Goal: Register for event/course

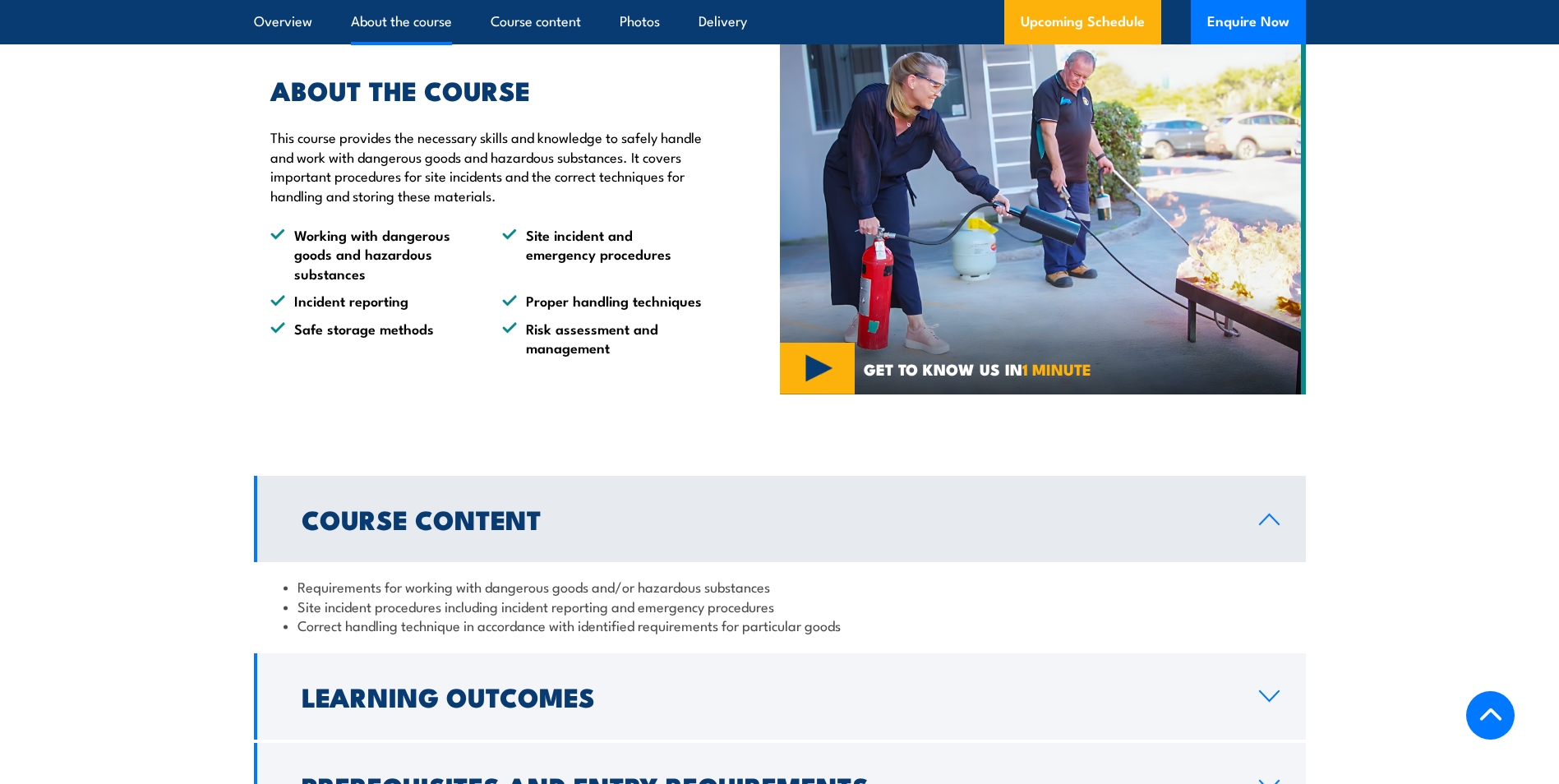
scroll to position [1150, 0]
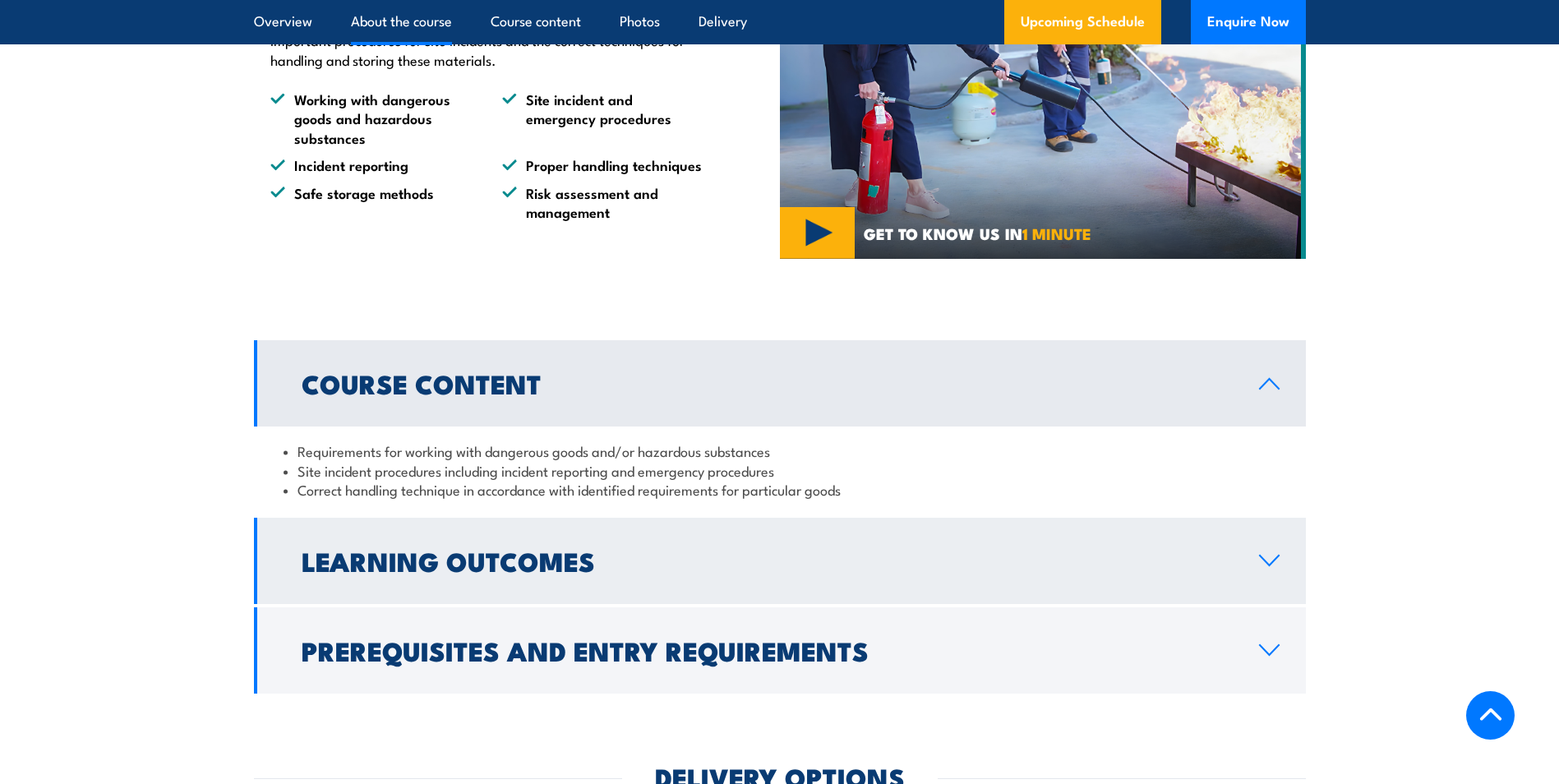
click at [1273, 567] on icon at bounding box center [1269, 560] width 22 height 13
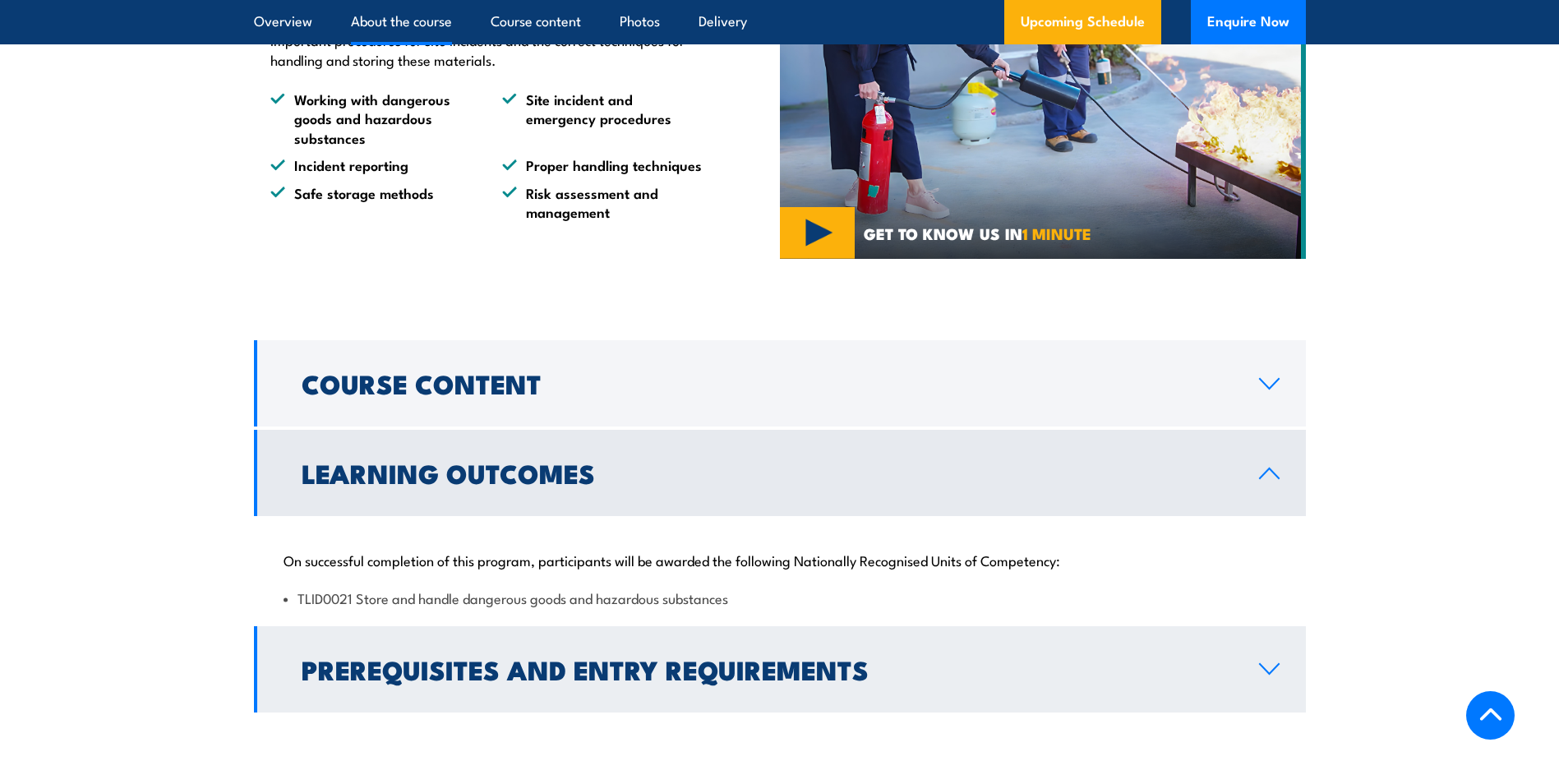
click at [1275, 712] on link "Prerequisites and Entry Requirements" at bounding box center [780, 669] width 1052 height 87
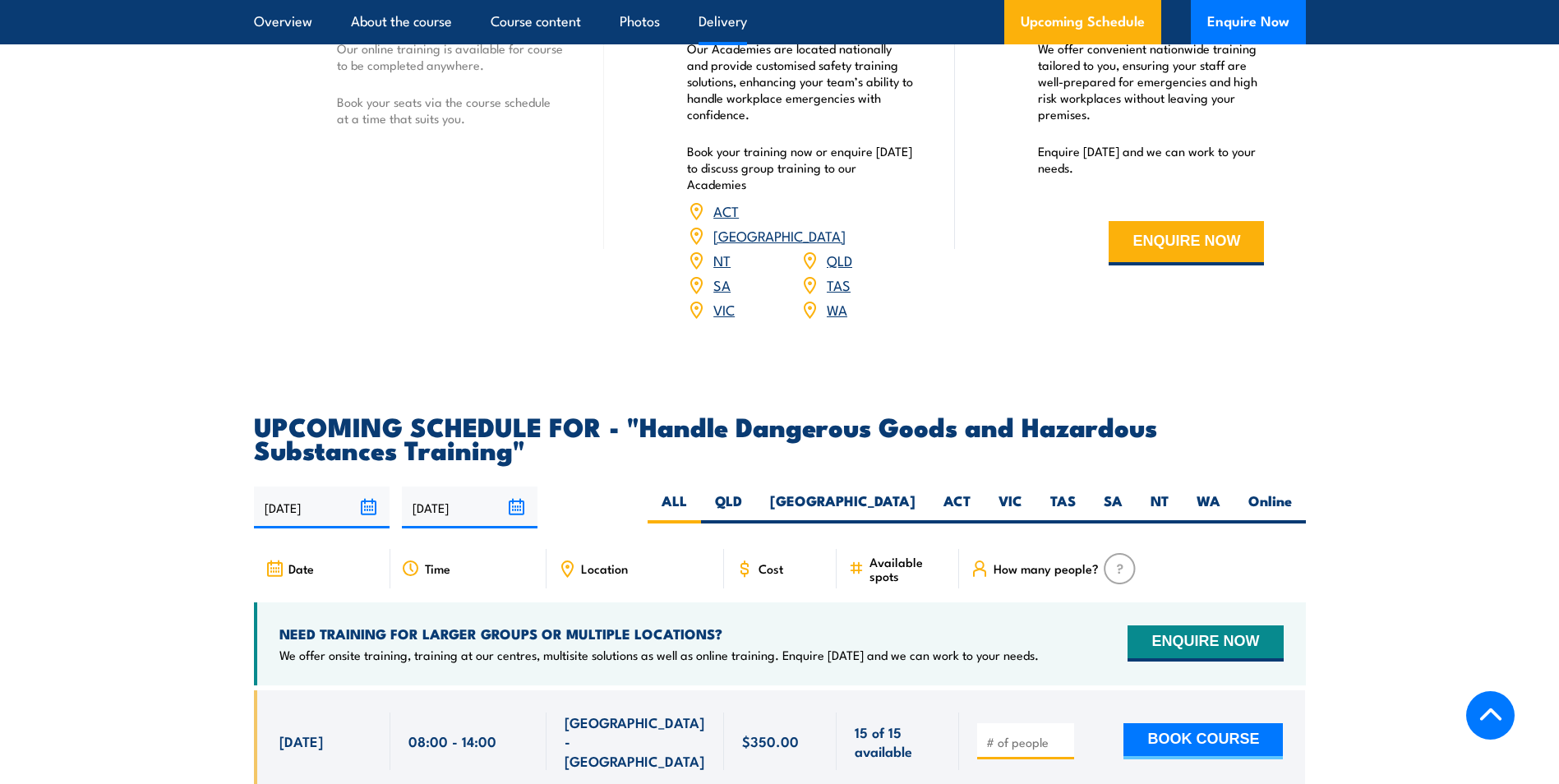
scroll to position [2300, 0]
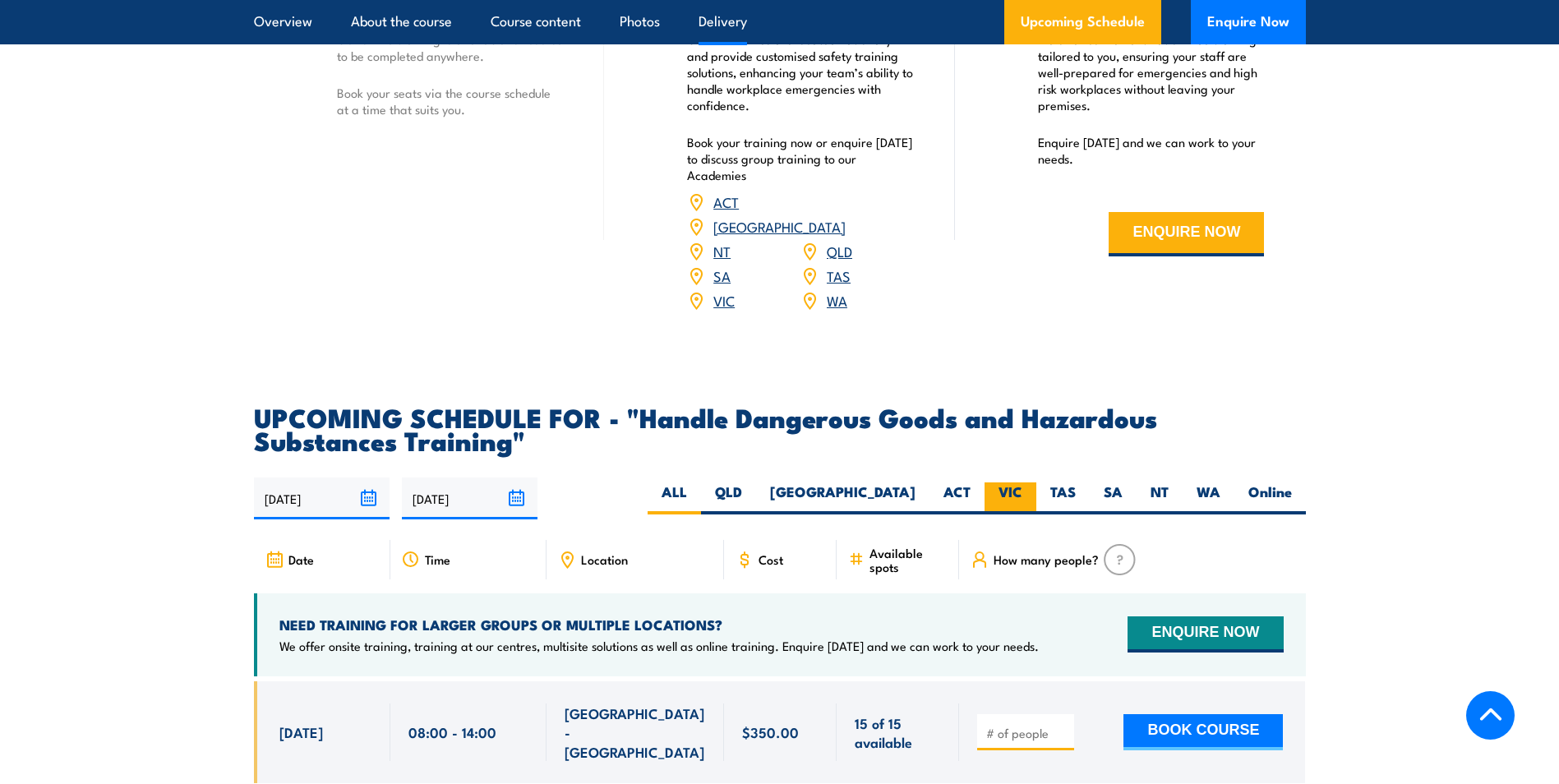
click at [1021, 510] on label "VIC" at bounding box center [1010, 498] width 52 height 32
click at [1022, 492] on input "VIC" at bounding box center [1027, 488] width 11 height 11
radio input "true"
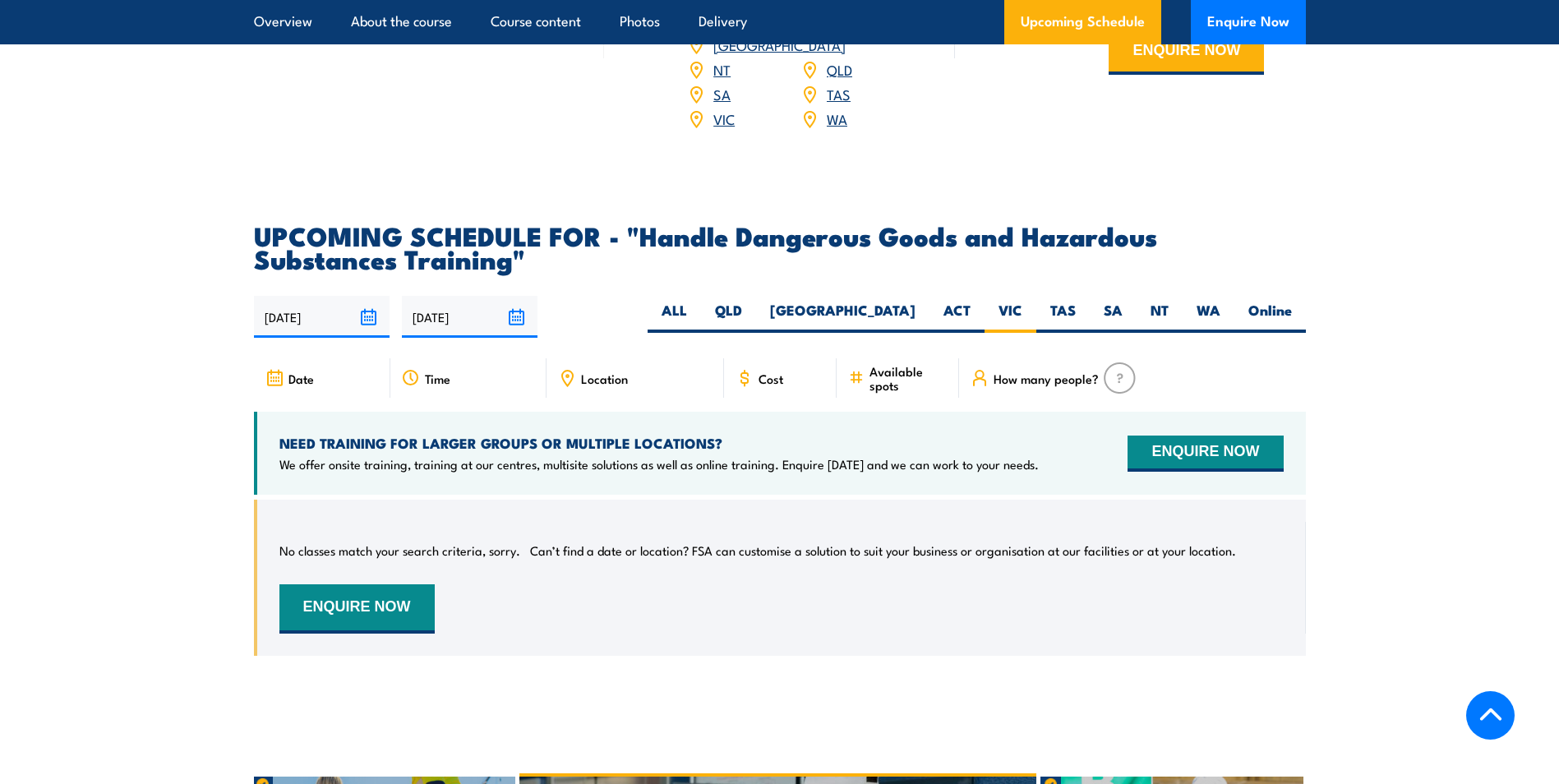
scroll to position [2340, 0]
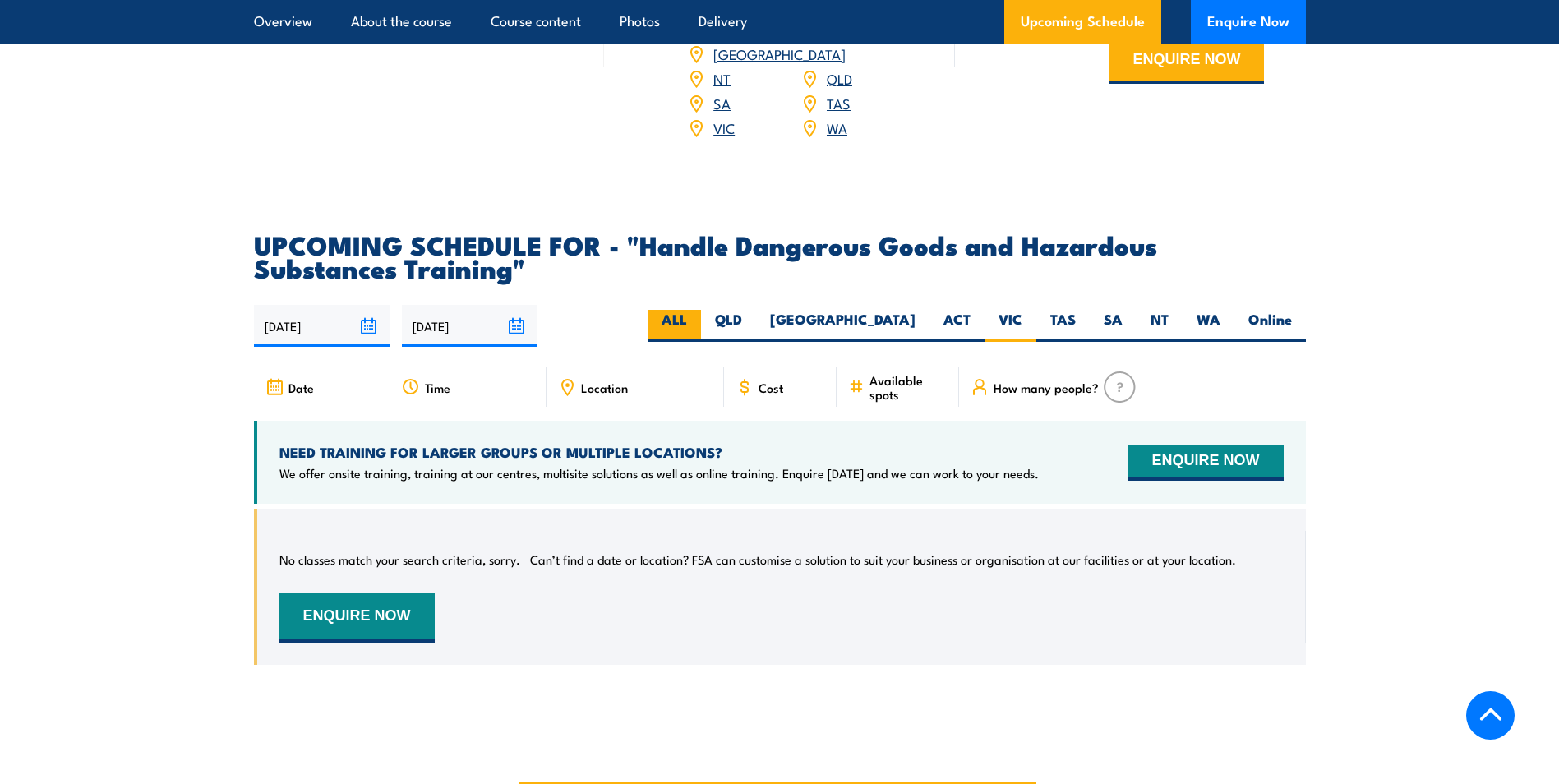
click at [701, 342] on label "ALL" at bounding box center [675, 325] width 54 height 32
click at [698, 320] on input "ALL" at bounding box center [692, 314] width 11 height 11
radio input "true"
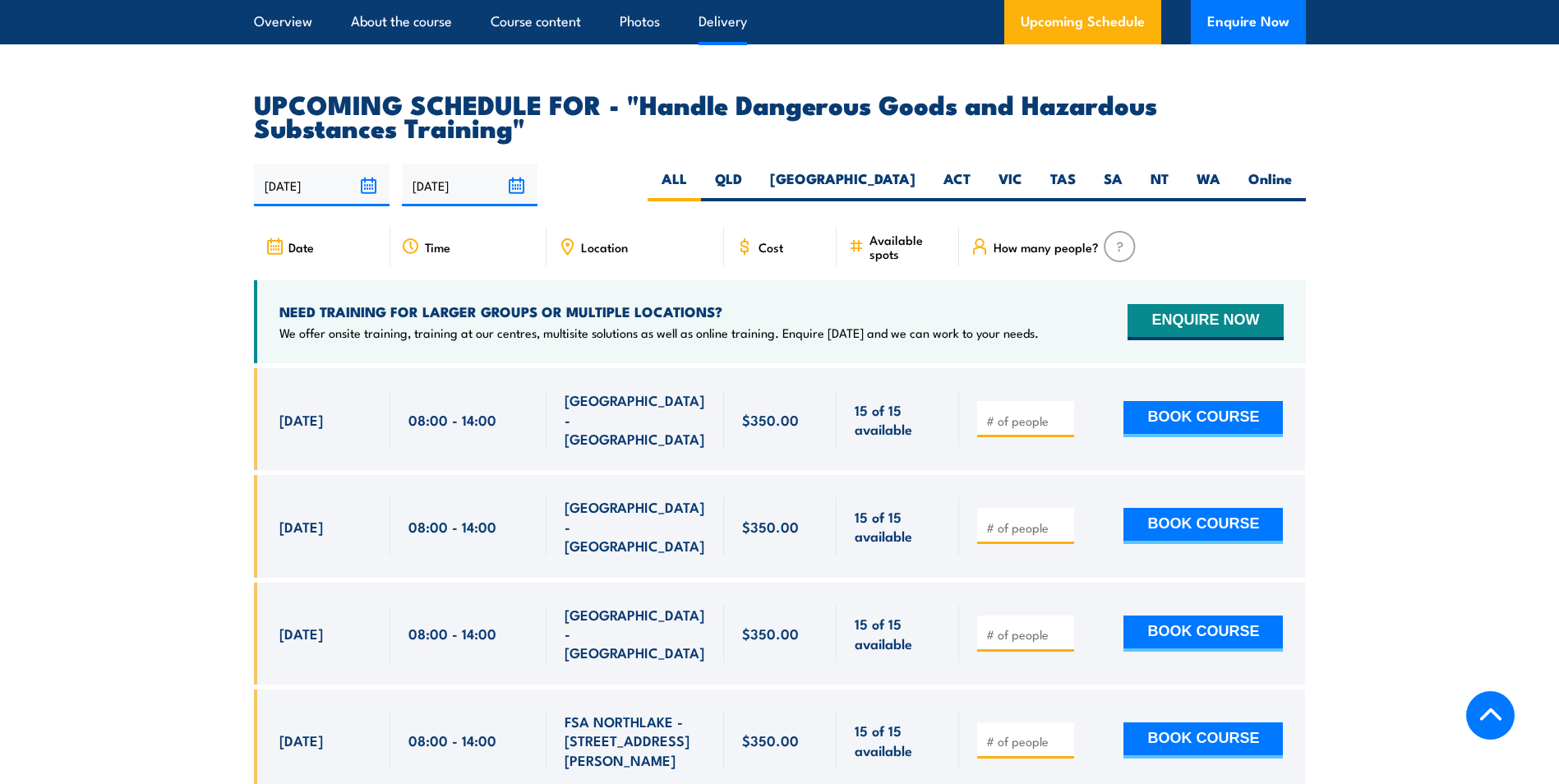
scroll to position [2586, 0]
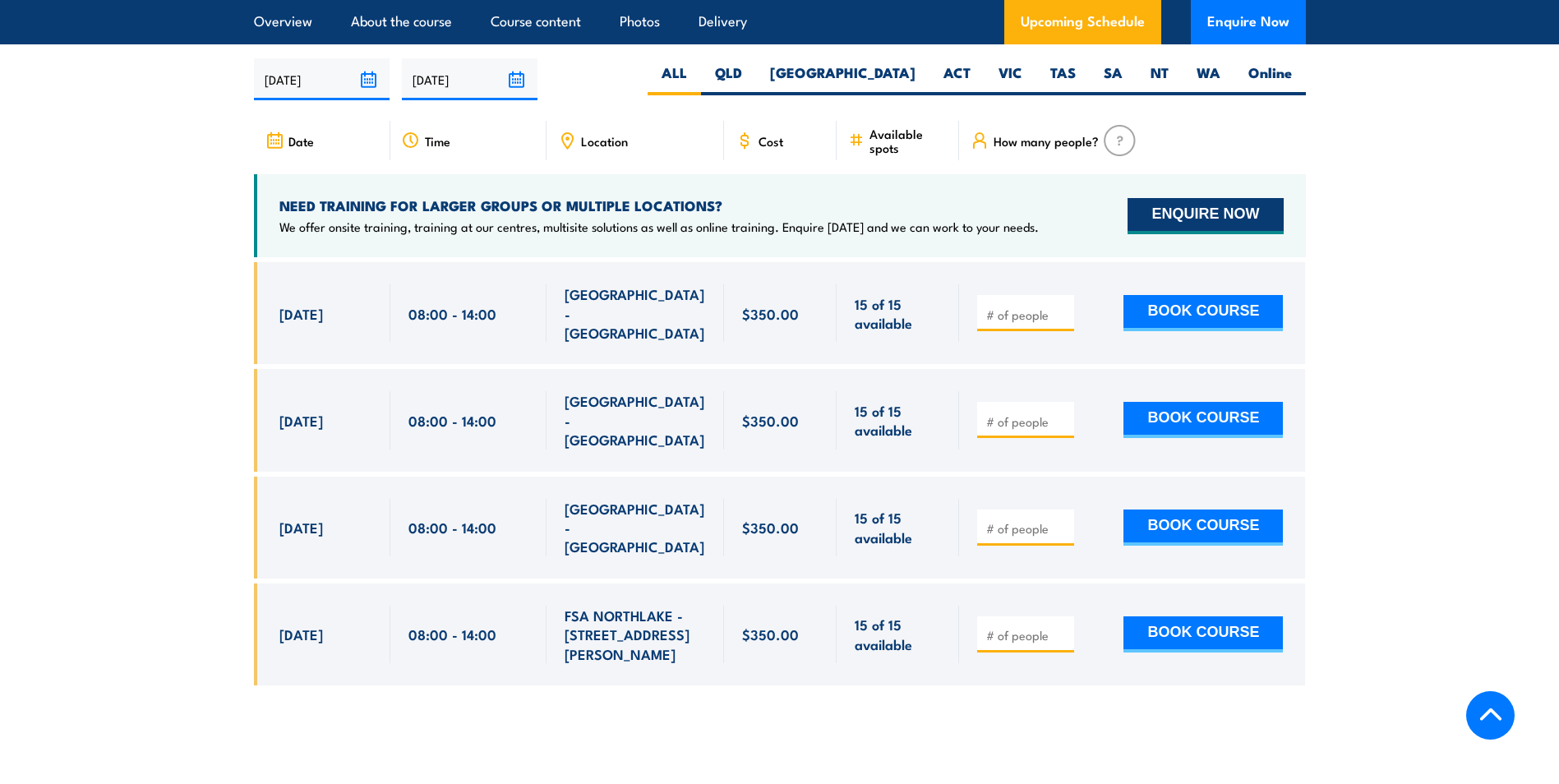
click at [1211, 234] on button "ENQUIRE NOW" at bounding box center [1206, 216] width 155 height 36
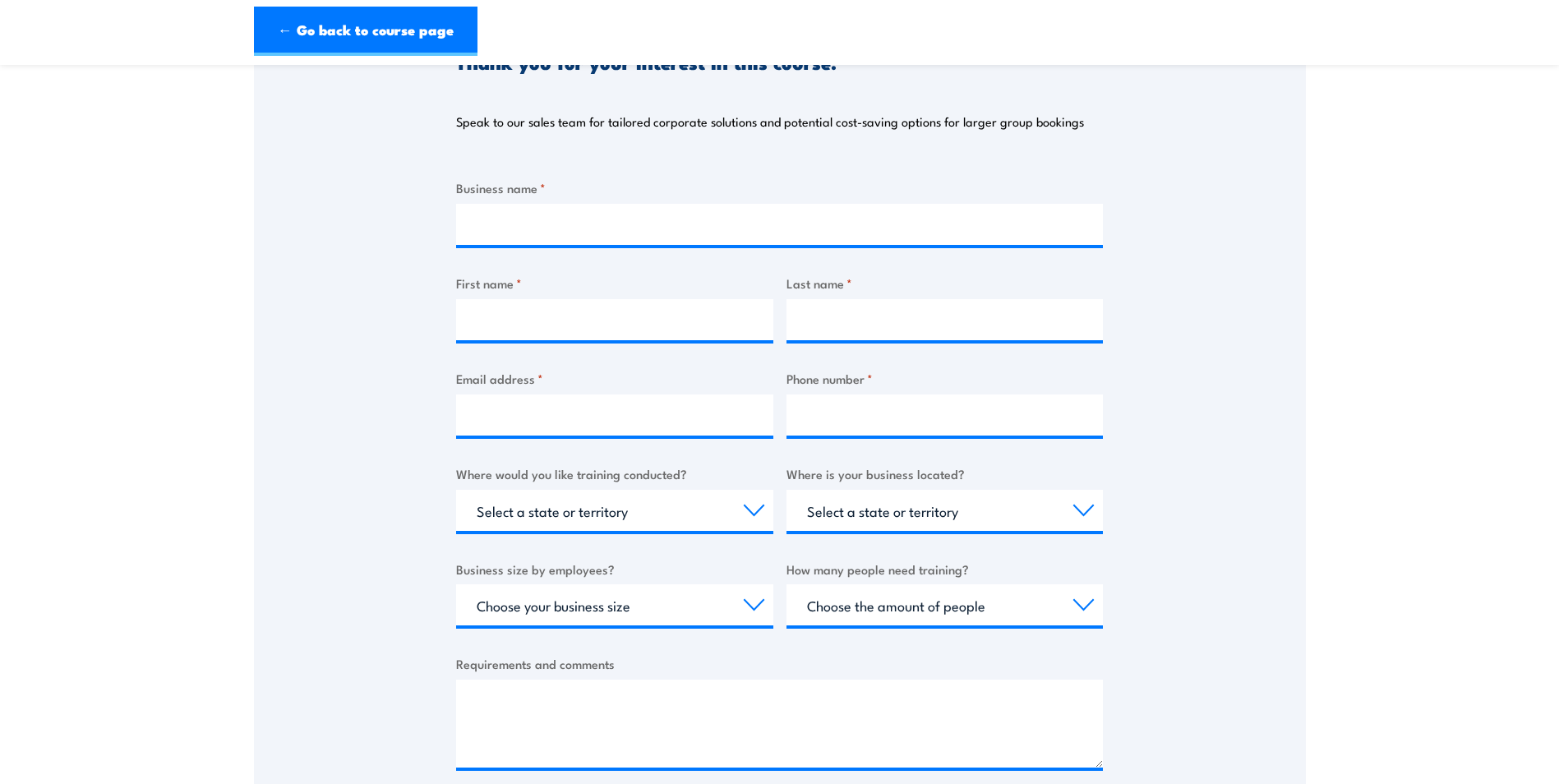
scroll to position [328, 0]
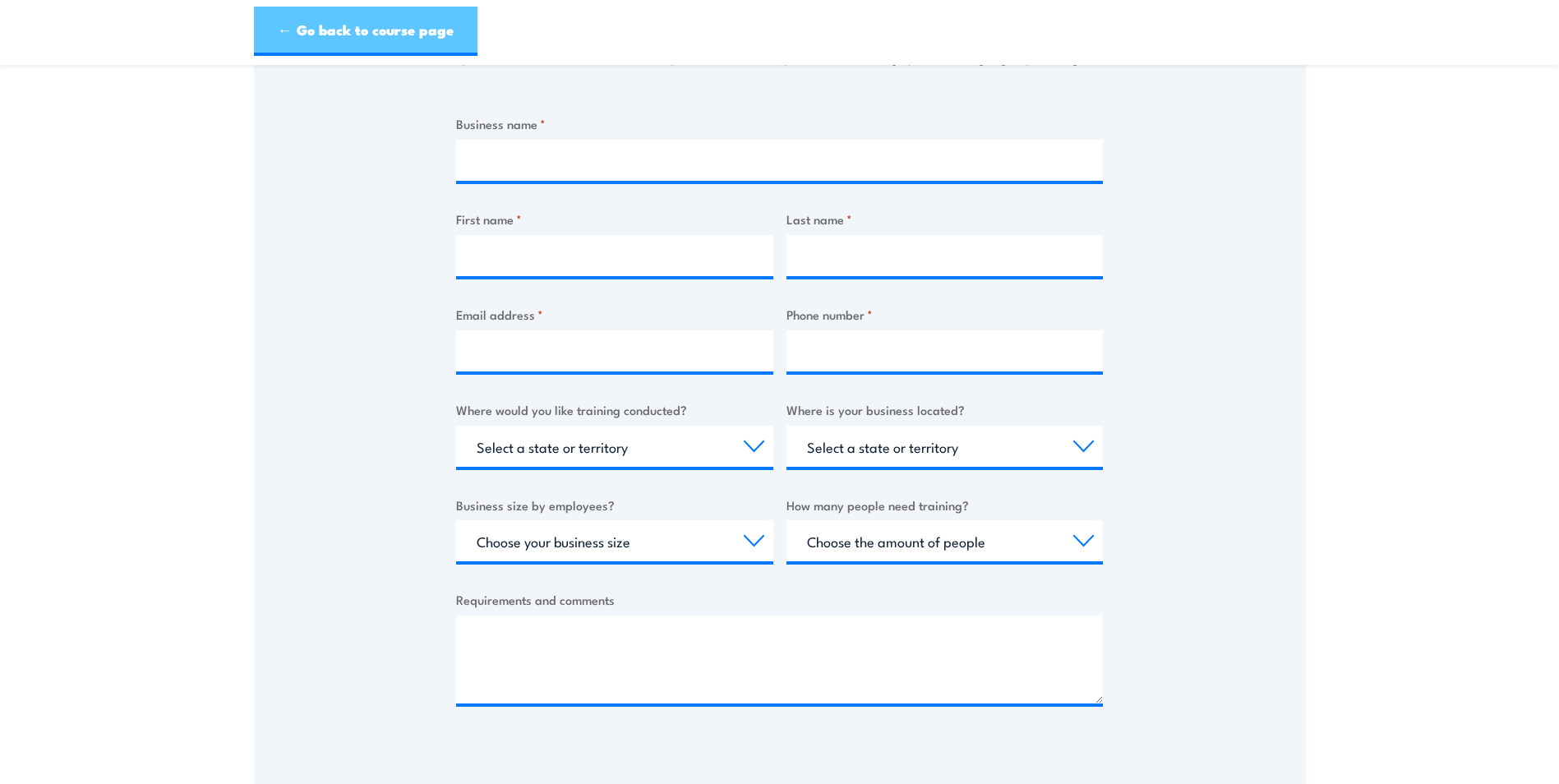
click at [333, 36] on link "← Go back to course page" at bounding box center [365, 32] width 224 height 50
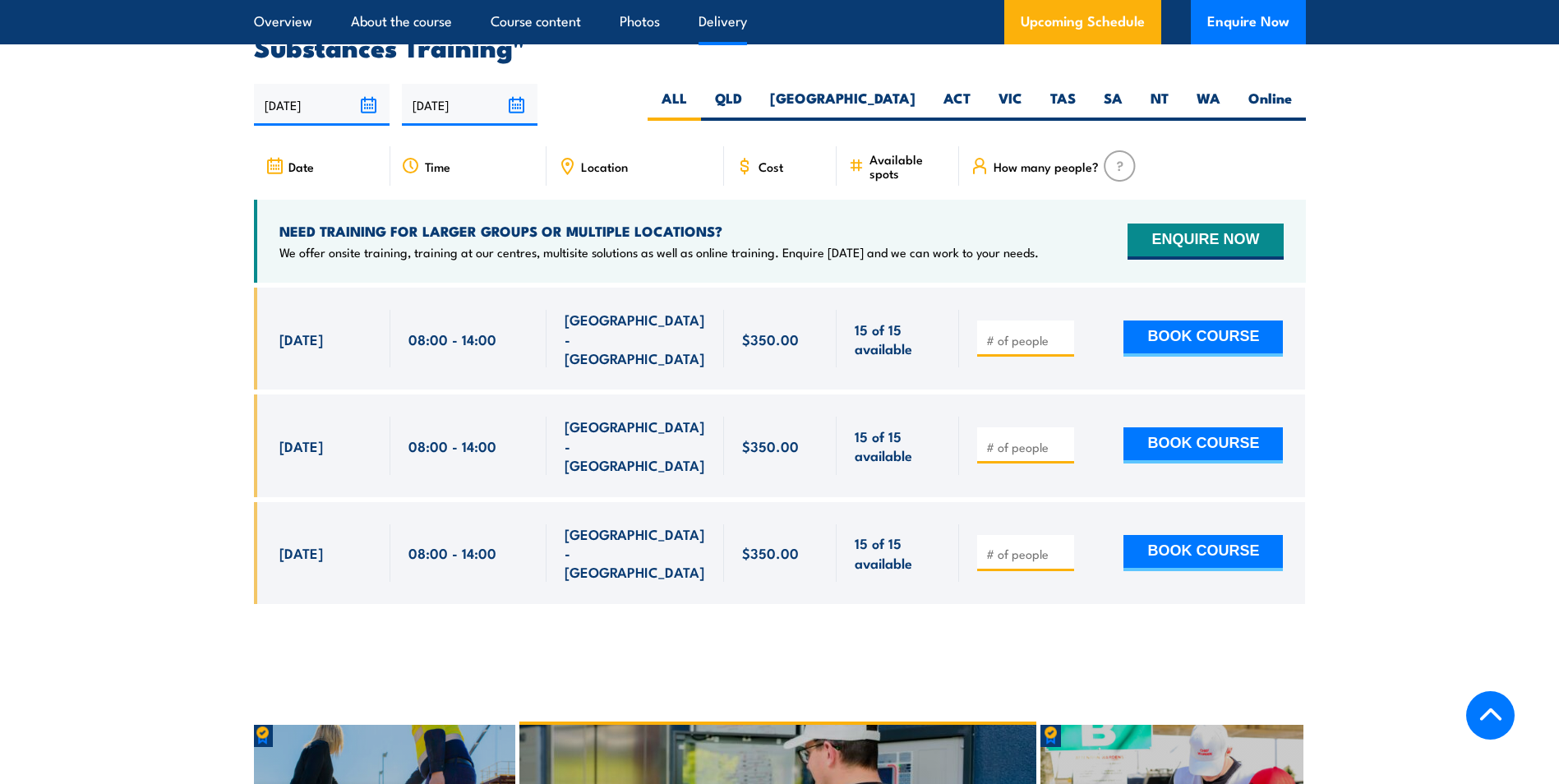
scroll to position [2586, 0]
